Goal: Task Accomplishment & Management: Complete application form

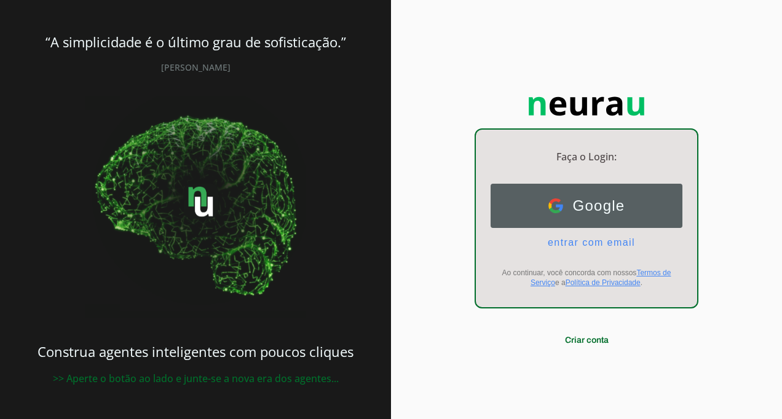
click at [582, 207] on span "Google" at bounding box center [594, 205] width 62 height 17
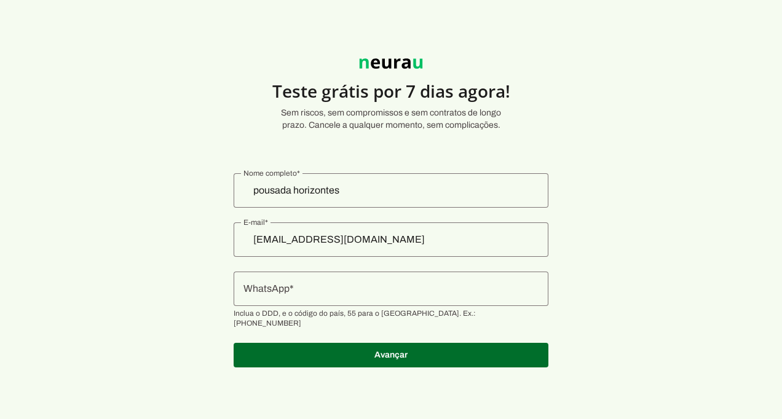
click at [360, 294] on input "WhatsApp" at bounding box center [391, 289] width 295 height 15
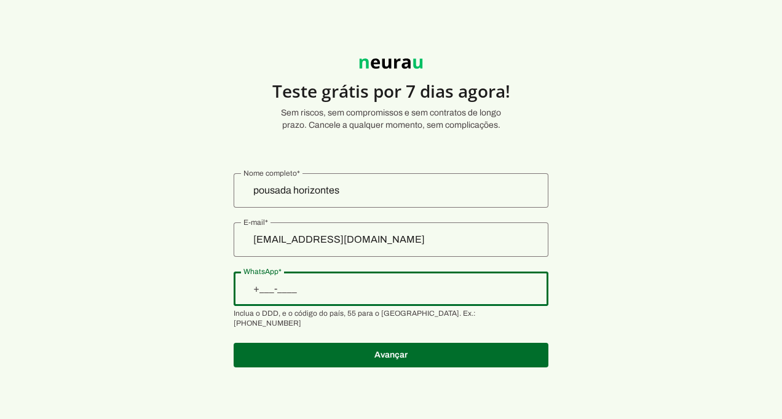
click at [290, 293] on input "WhatsApp" at bounding box center [391, 289] width 295 height 15
type input "[PHONE_NUMBER]"
type md-outlined-text-field "[PHONE_NUMBER]"
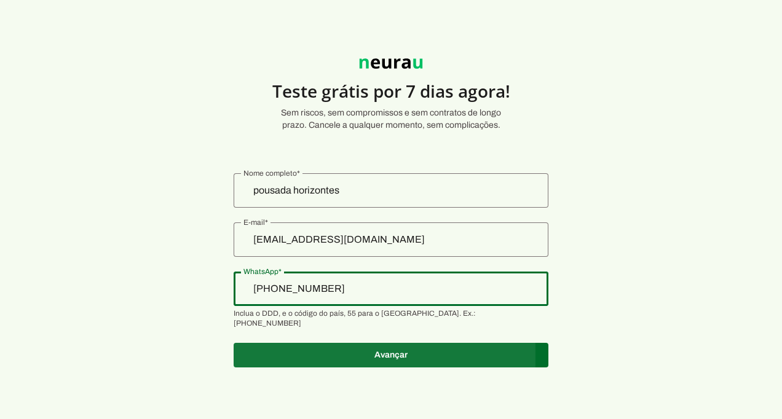
click at [397, 350] on span at bounding box center [391, 356] width 315 height 30
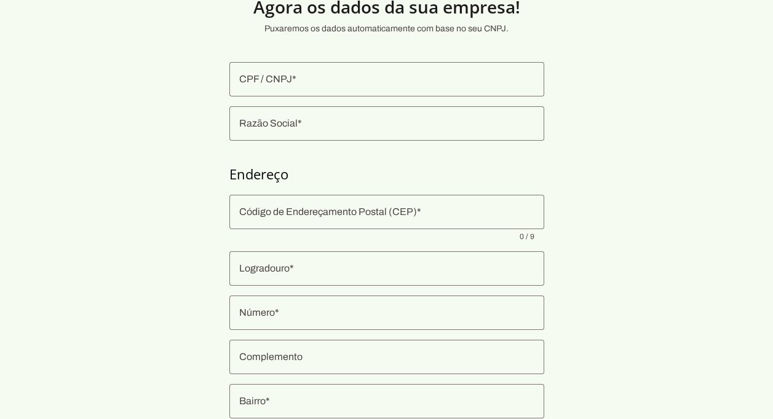
scroll to position [24, 0]
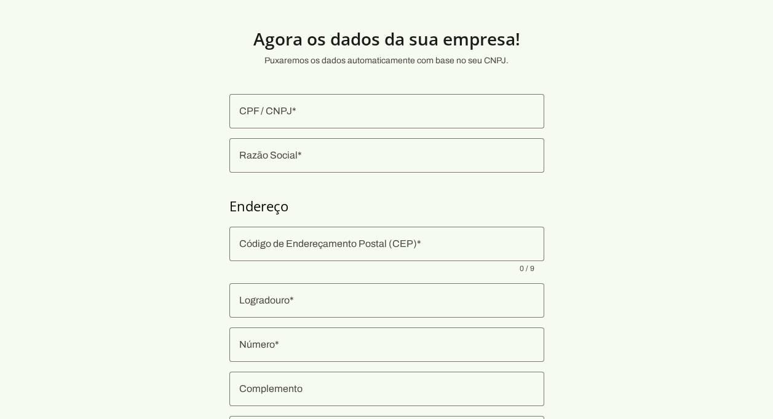
click at [310, 118] on input "CPF / CNPJ" at bounding box center [386, 111] width 295 height 15
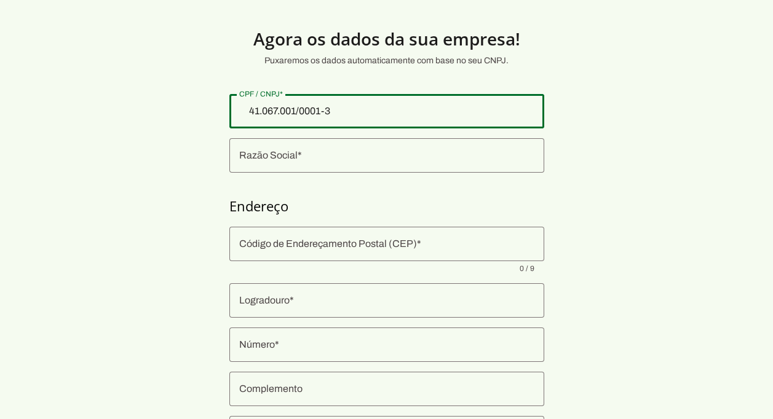
type input "41.067.001/0001-30"
type md-outlined-text-field "41.067.001/0001-30"
click at [295, 156] on input "Razão Social" at bounding box center [386, 155] width 295 height 15
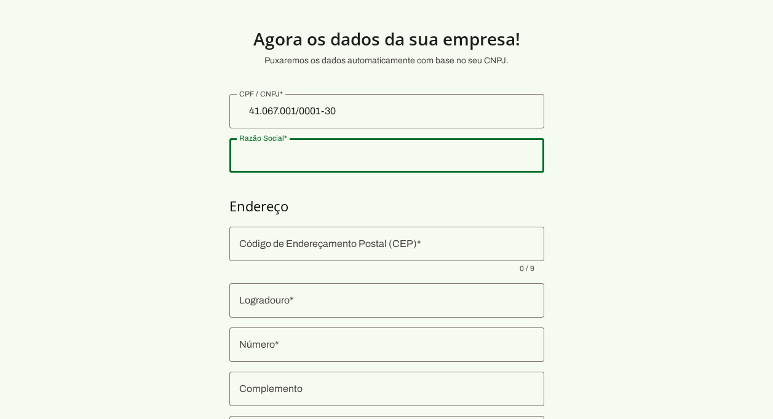
type input "HORIZONTE EMPREENDIMENTOS HOTELEIROS LTDA"
type input "88780-000"
type input "[GEOGRAPHIC_DATA]"
type input "Ibiraquera"
type input "Imbituba"
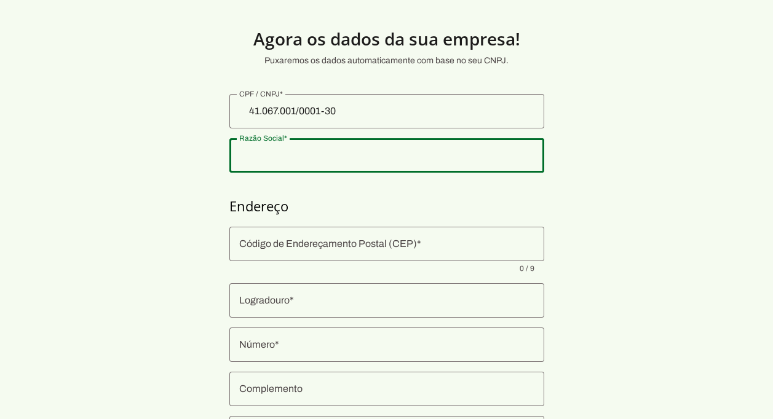
type input "SC"
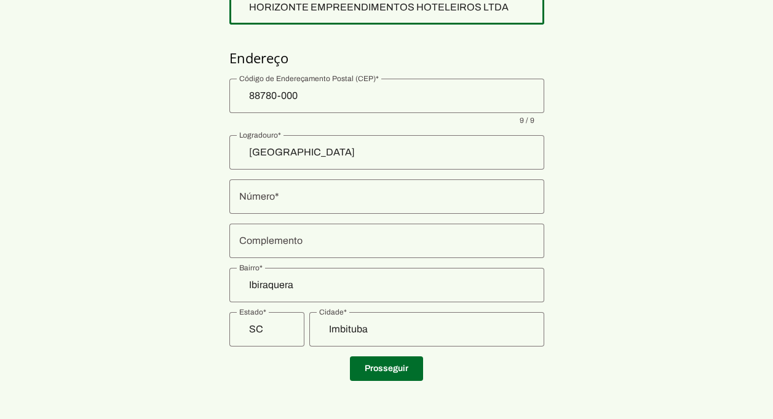
scroll to position [173, 0]
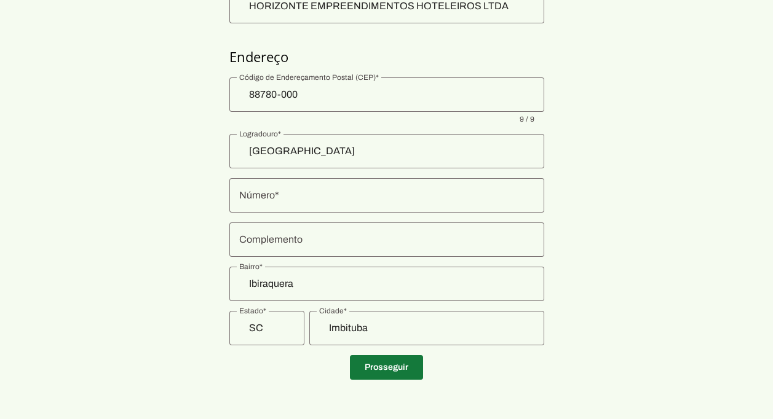
click at [396, 362] on span at bounding box center [386, 368] width 73 height 30
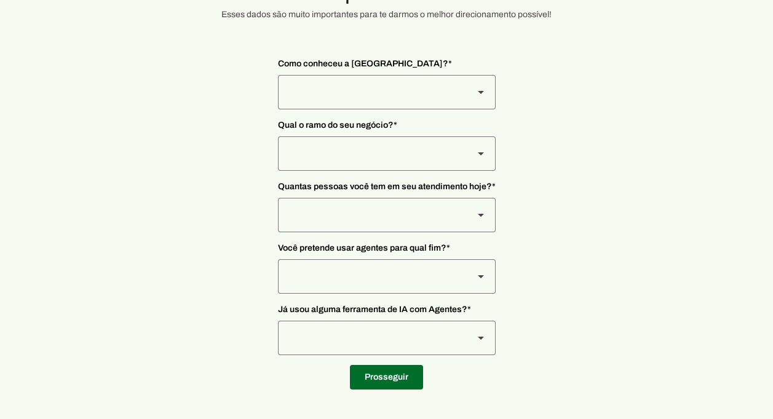
scroll to position [70, 0]
click at [479, 94] on slot at bounding box center [480, 92] width 15 height 15
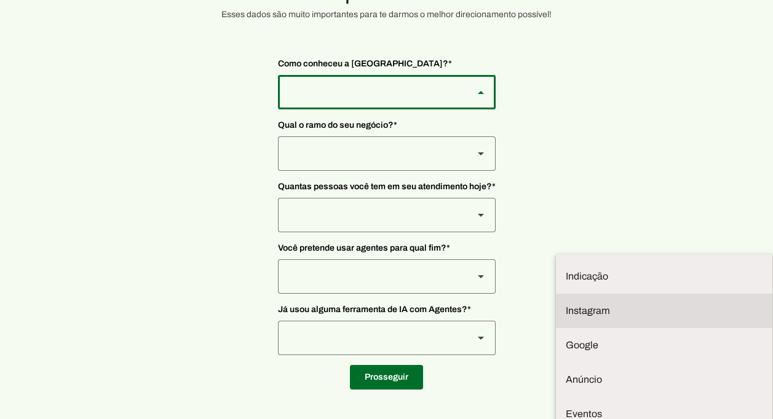
click at [566, 304] on slot at bounding box center [664, 311] width 197 height 15
type md-outlined-select "SqiumnrPQyqUQpijGxgf"
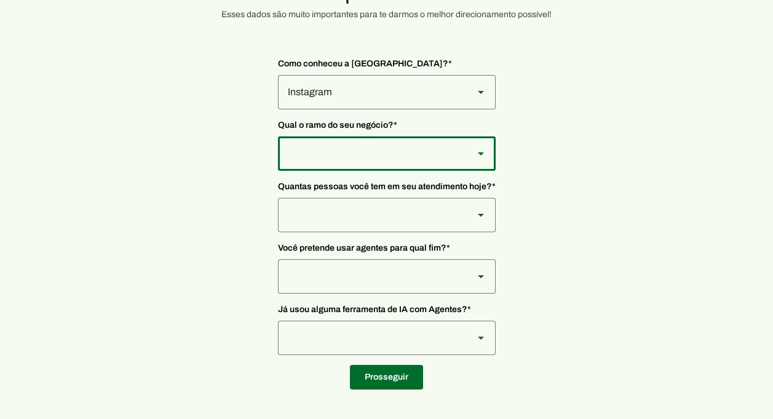
click at [363, 152] on div at bounding box center [371, 154] width 186 height 34
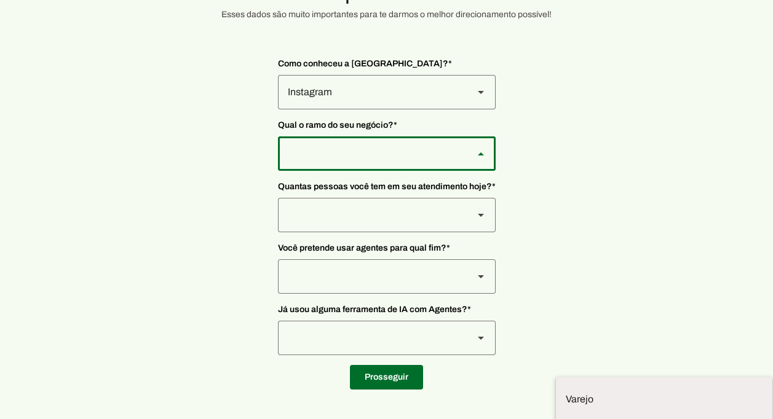
type md-outlined-select "L7c3Qm59DPDoD5qFBh3Y"
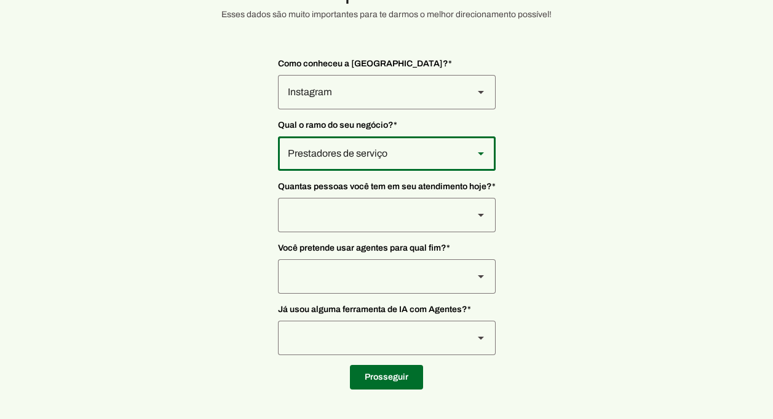
click at [346, 231] on div at bounding box center [371, 215] width 186 height 34
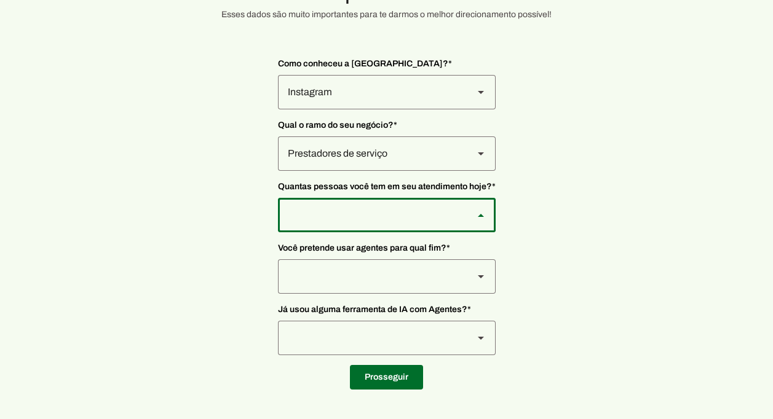
type md-outlined-select "yHmeUixsC5IlBgFUkJwN"
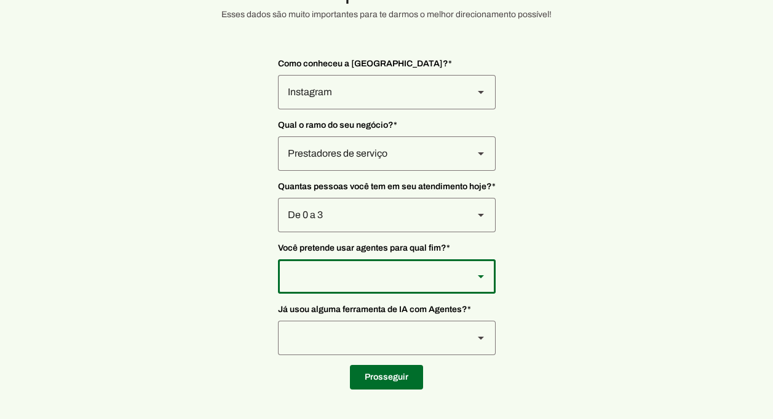
click at [328, 269] on div at bounding box center [371, 276] width 186 height 34
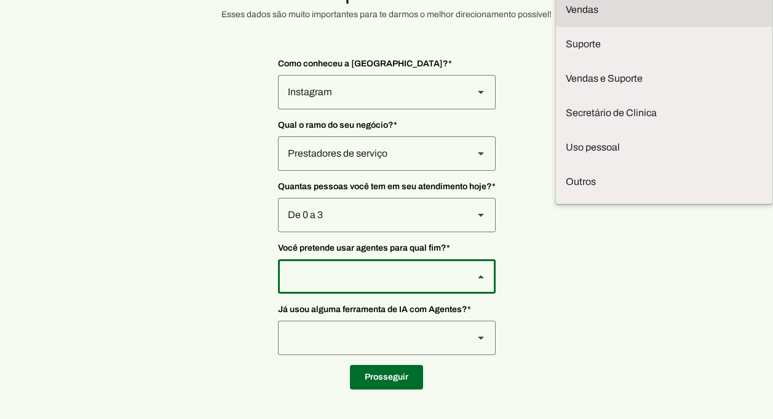
click at [566, 17] on slot at bounding box center [664, 9] width 197 height 15
type md-outlined-select "F7ie3OCOKWbmhu0VXrjC"
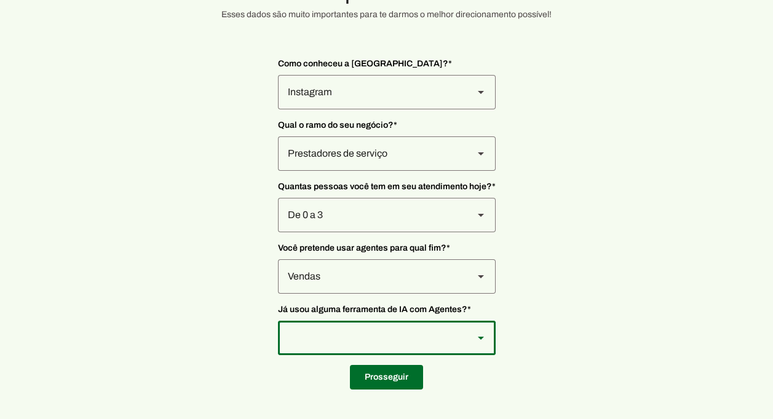
click at [314, 337] on div at bounding box center [371, 338] width 186 height 34
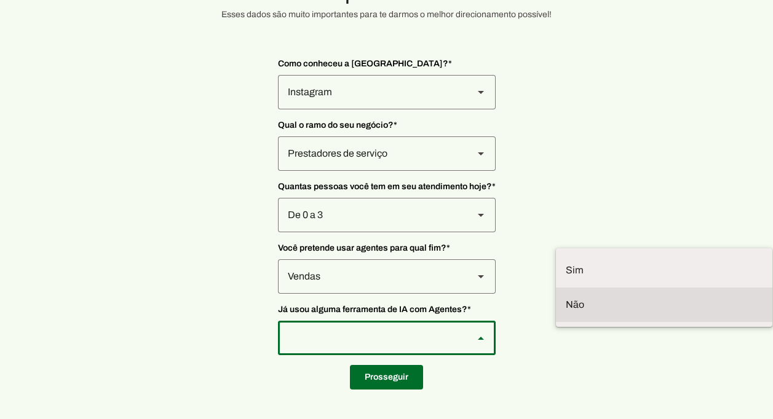
click at [556, 309] on md-item "Não" at bounding box center [664, 305] width 216 height 34
type md-outlined-select "YJTivUP5LYteilvK0BaA"
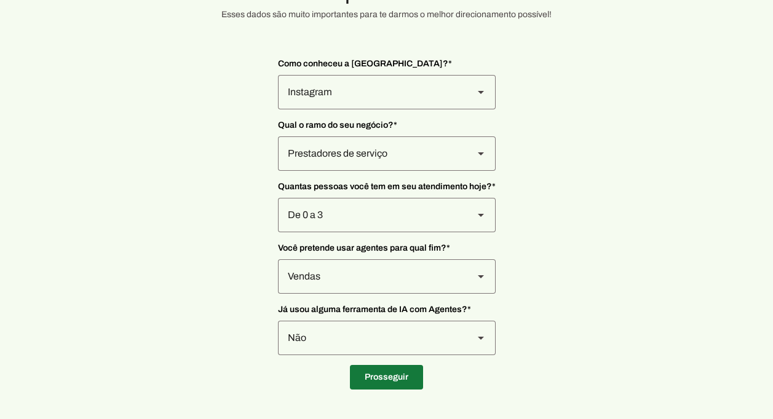
click at [384, 378] on span at bounding box center [386, 378] width 73 height 30
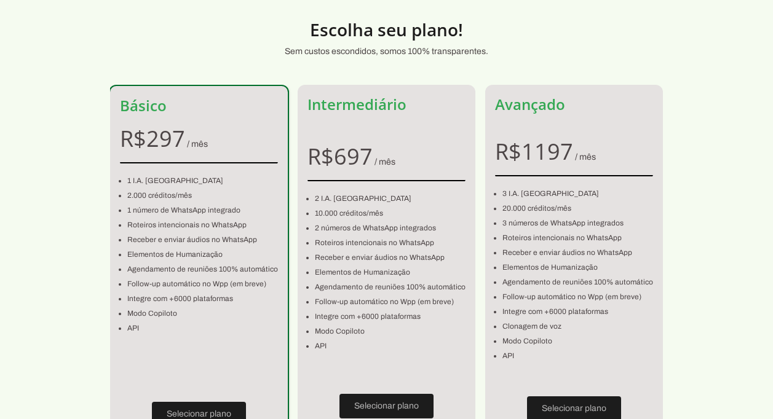
scroll to position [31, 0]
